Goal: Find specific page/section: Find specific page/section

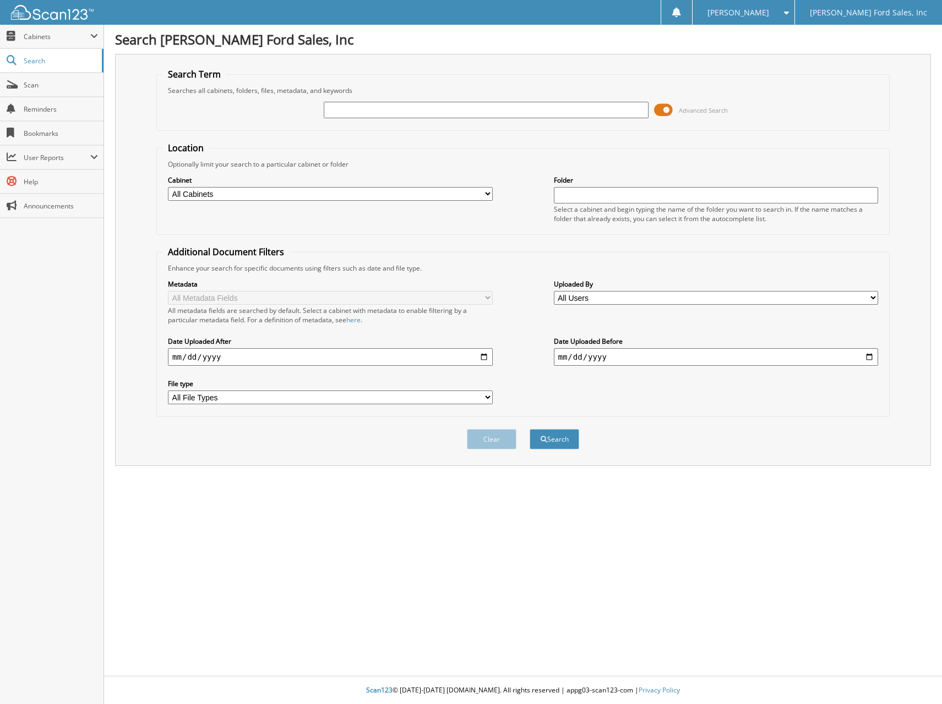
drag, startPoint x: 373, startPoint y: 108, endPoint x: 365, endPoint y: 98, distance: 12.7
click at [373, 108] on input "text" at bounding box center [486, 110] width 324 height 17
type input "64405"
click at [529, 429] on button "Search" at bounding box center [554, 439] width 50 height 20
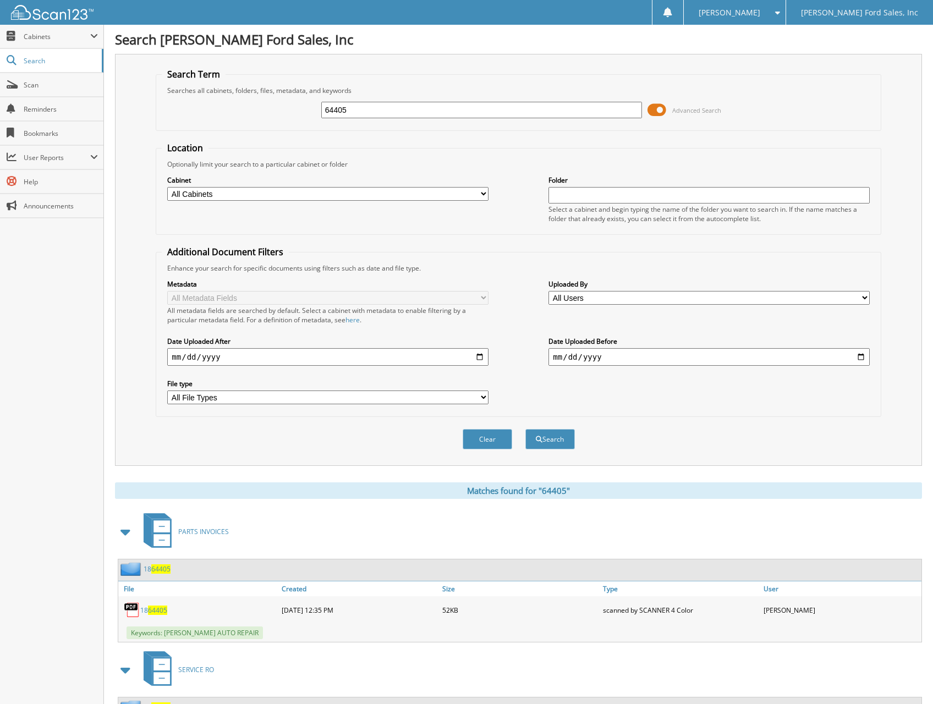
drag, startPoint x: 401, startPoint y: 115, endPoint x: 304, endPoint y: 115, distance: 96.9
click at [307, 109] on div "64405 Advanced Search" at bounding box center [518, 110] width 713 height 30
type input "[PERSON_NAME]"
click at [526, 429] on button "Search" at bounding box center [551, 439] width 50 height 20
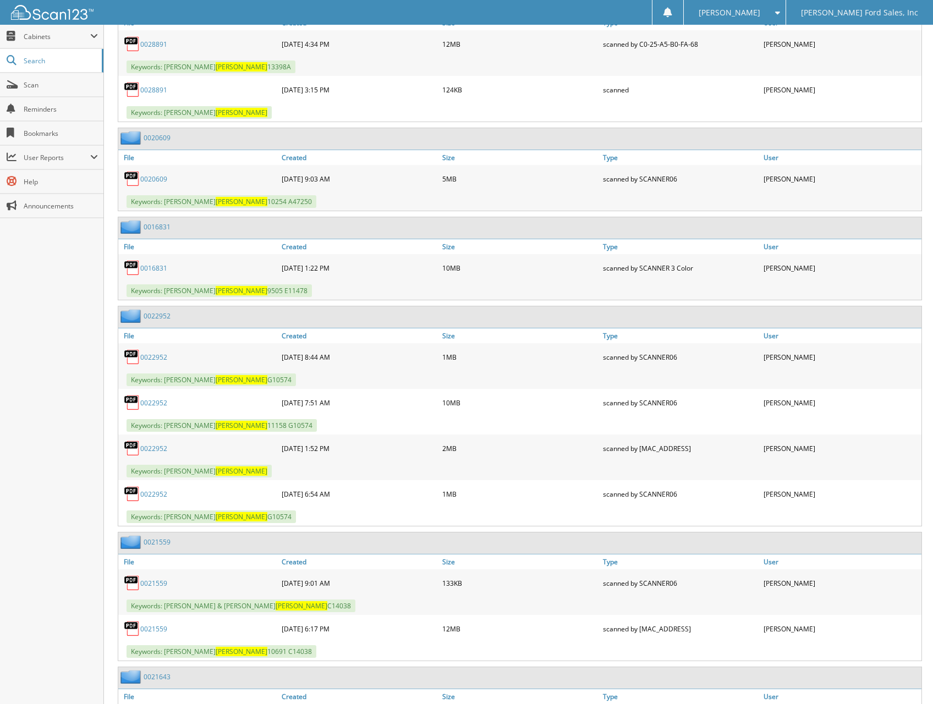
scroll to position [1706, 0]
